Goal: Communication & Community: Answer question/provide support

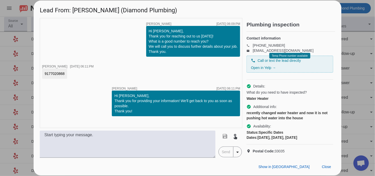
click at [237, 6] on h1 "Lead From: [PERSON_NAME] (Diamond Plumbing)" at bounding box center [188, 9] width 308 height 17
click at [327, 166] on span "Close" at bounding box center [326, 167] width 9 height 4
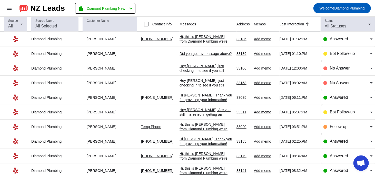
click at [208, 39] on div "Hi, this is [PERSON_NAME] from Diamond Plumbing we're following up on your rece…" at bounding box center [205, 59] width 53 height 51
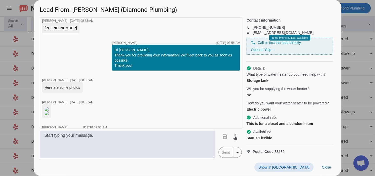
scroll to position [149, 0]
drag, startPoint x: 54, startPoint y: 85, endPoint x: 79, endPoint y: 86, distance: 25.1
click at [79, 86] on div "Here are some photos" at bounding box center [63, 87] width 36 height 5
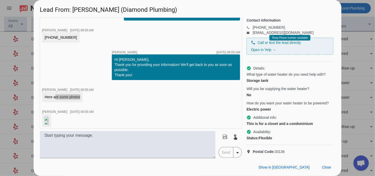
scroll to position [123, 0]
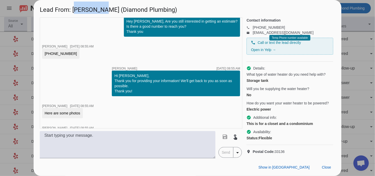
drag, startPoint x: 75, startPoint y: 9, endPoint x: 95, endPoint y: 9, distance: 20.5
click at [95, 9] on h1 "Lead From: Patricia (Diamond Plumbing)" at bounding box center [188, 8] width 308 height 17
copy h1 "[PERSON_NAME]"
